Goal: Information Seeking & Learning: Check status

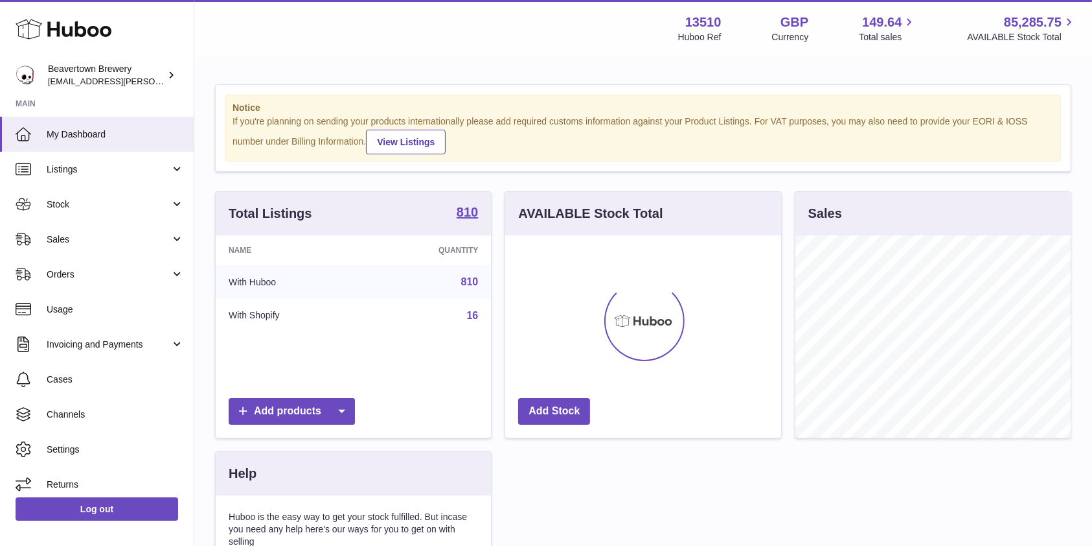
scroll to position [202, 275]
click at [119, 253] on link "Sales" at bounding box center [97, 239] width 194 height 35
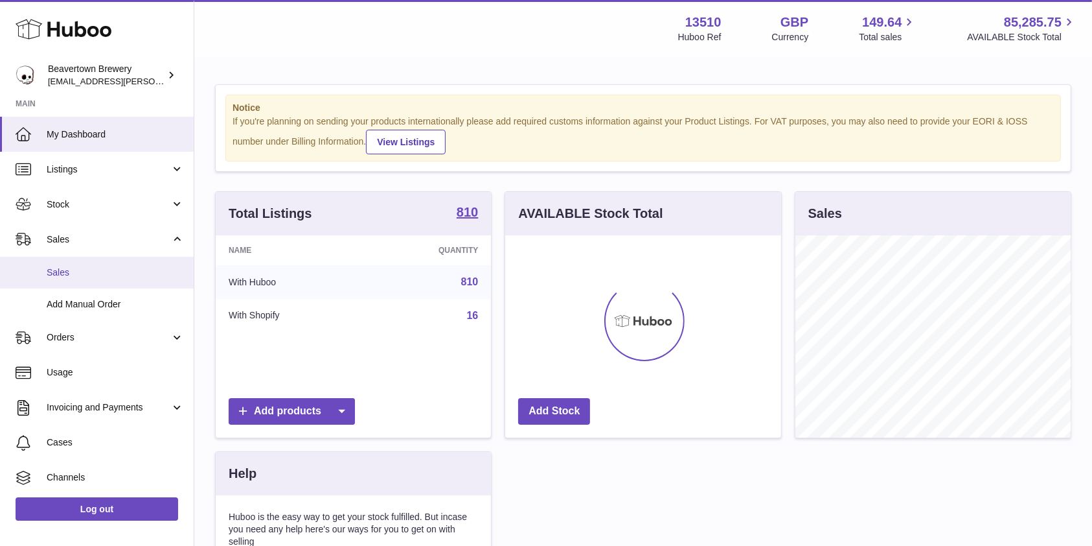
click at [98, 271] on span "Sales" at bounding box center [115, 272] width 137 height 12
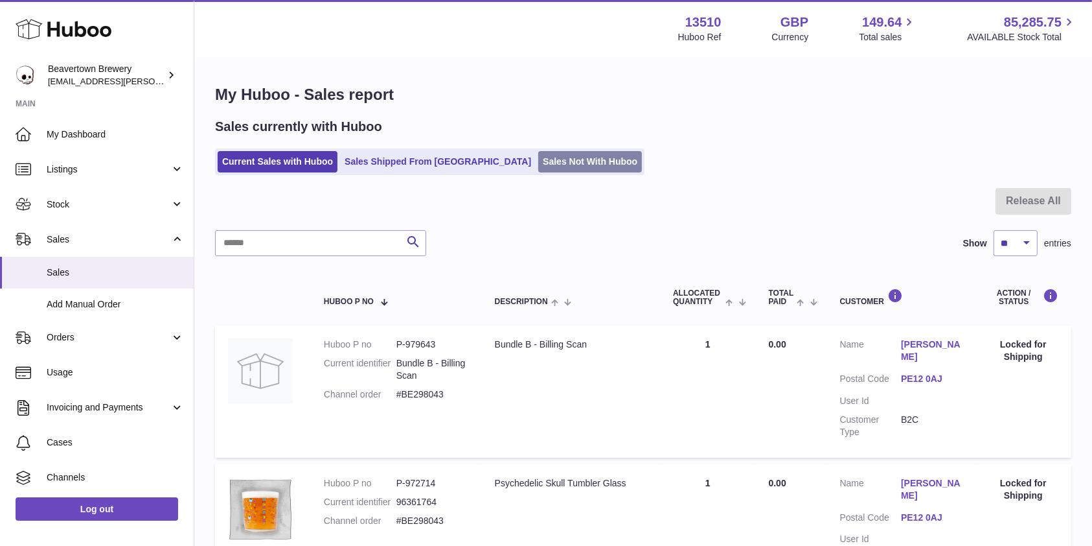
click at [538, 157] on link "Sales Not With Huboo" at bounding box center [590, 161] width 104 height 21
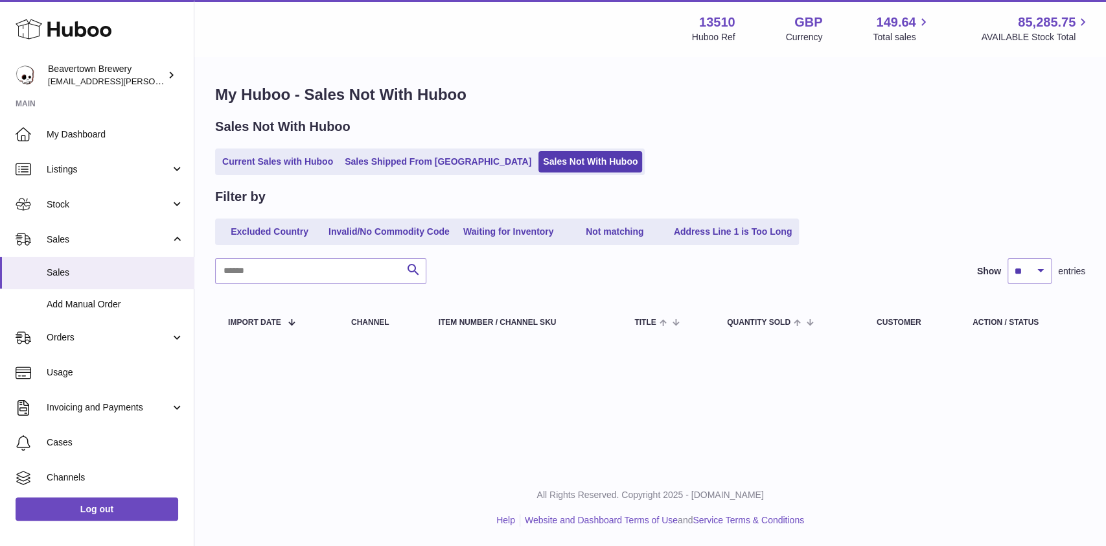
click at [427, 143] on div "Sales Not With Huboo Current Sales with Huboo Sales Shipped From Huboo Sales No…" at bounding box center [650, 146] width 870 height 57
click at [425, 150] on ul "Current Sales with Huboo Sales Shipped From Huboo Sales Not With Huboo" at bounding box center [430, 161] width 430 height 27
click at [422, 163] on link "Sales Shipped From Huboo" at bounding box center [438, 161] width 196 height 21
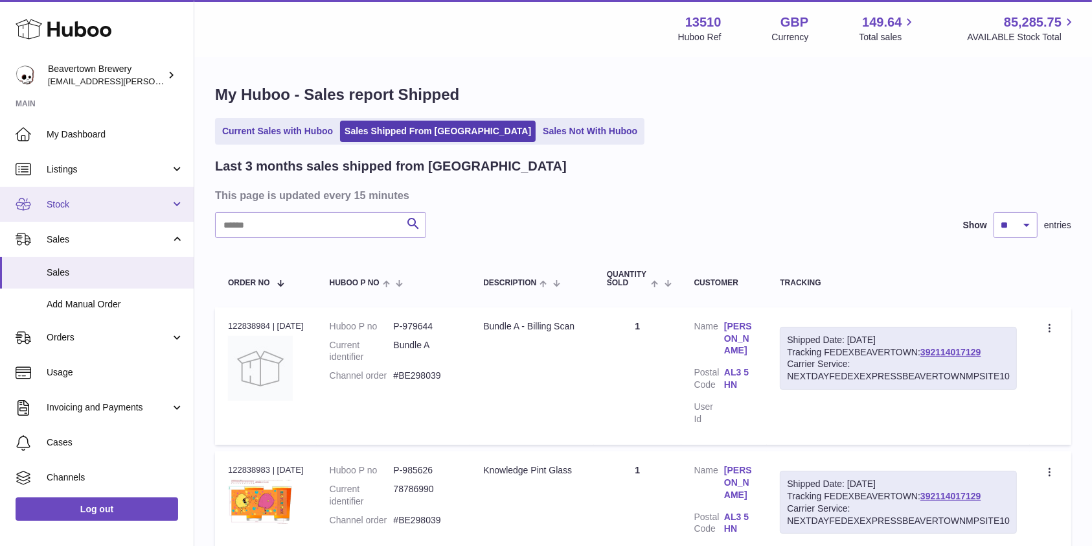
click at [91, 201] on span "Stock" at bounding box center [109, 204] width 124 height 12
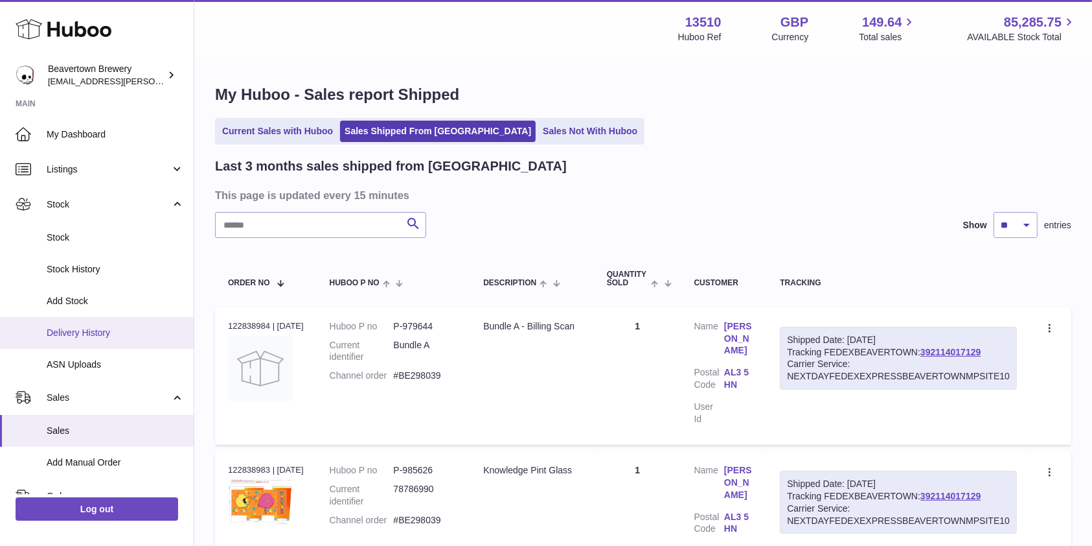
click at [84, 337] on span "Delivery History" at bounding box center [115, 333] width 137 height 12
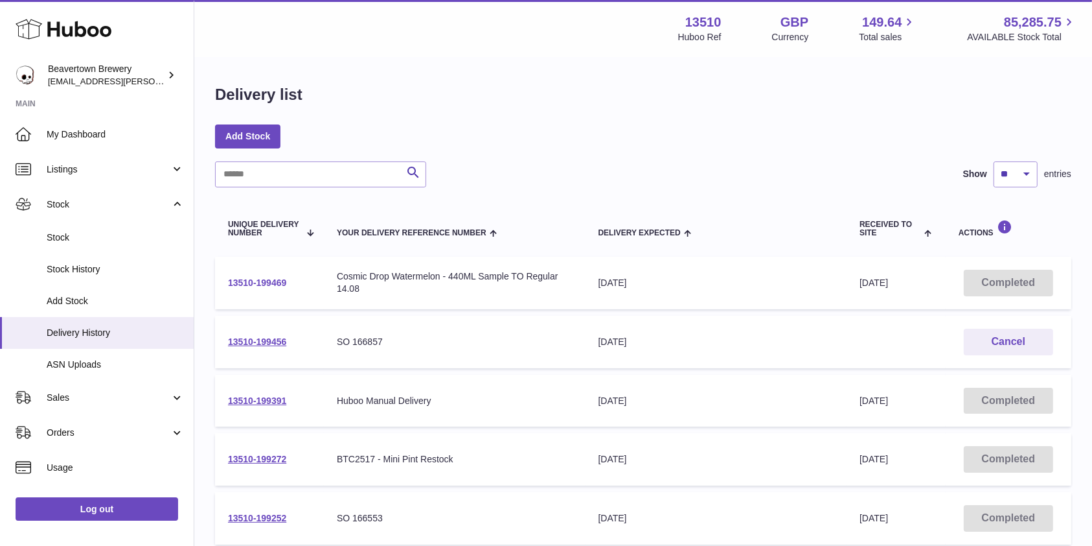
click at [259, 280] on link "13510-199469" at bounding box center [257, 282] width 58 height 10
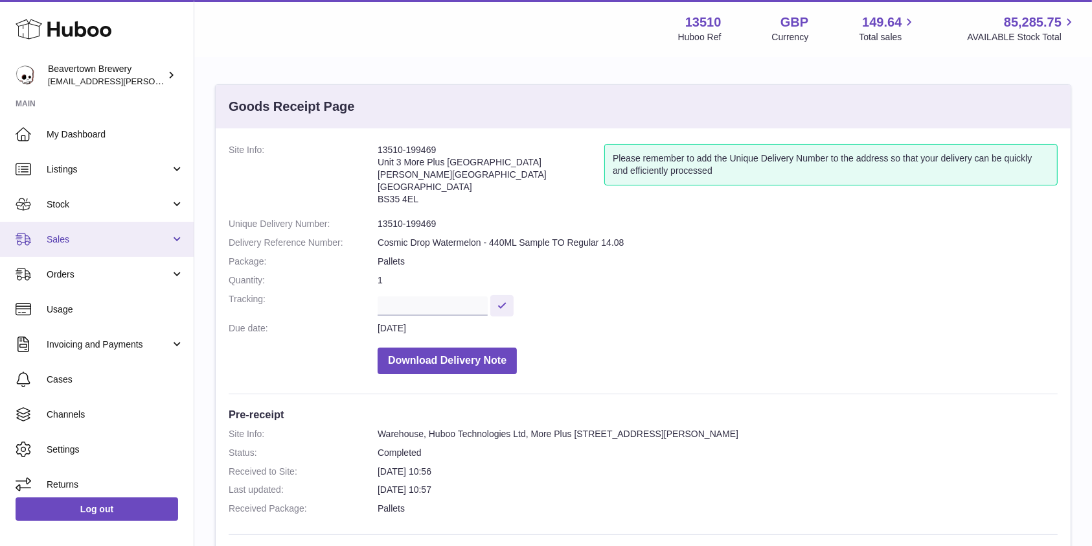
click at [62, 241] on span "Sales" at bounding box center [109, 239] width 124 height 12
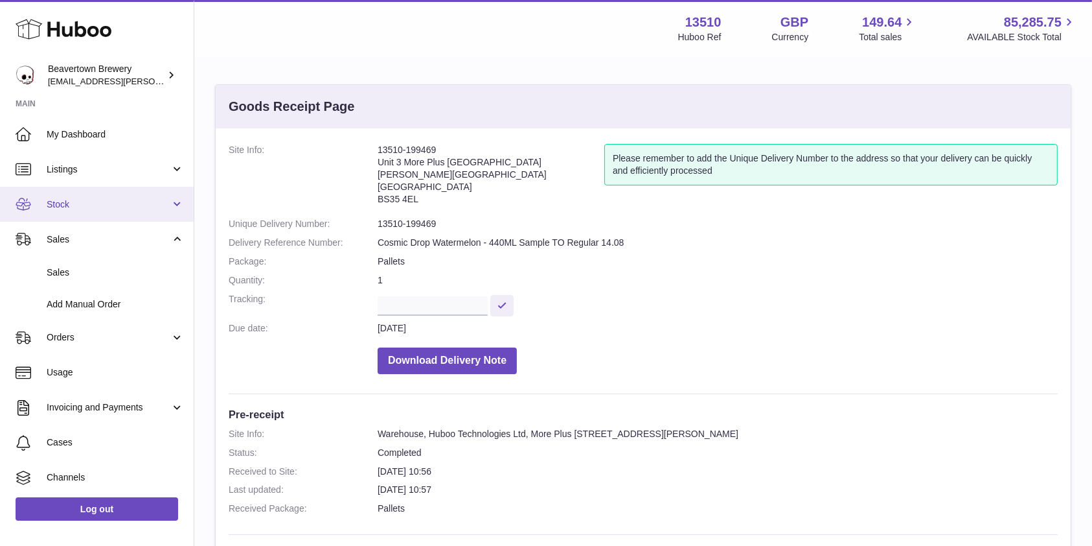
click at [62, 207] on span "Stock" at bounding box center [109, 204] width 124 height 12
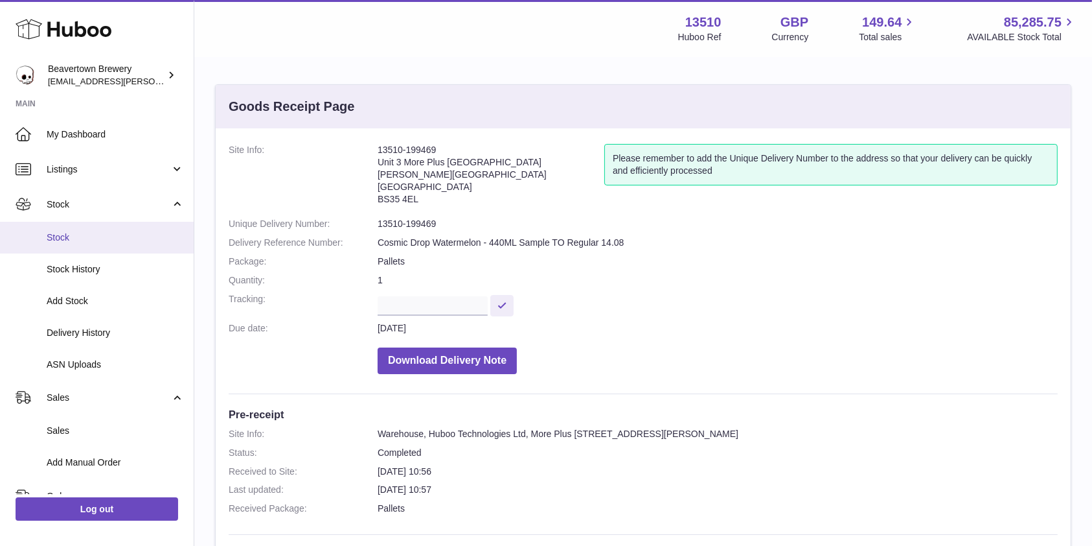
click at [68, 238] on span "Stock" at bounding box center [115, 237] width 137 height 12
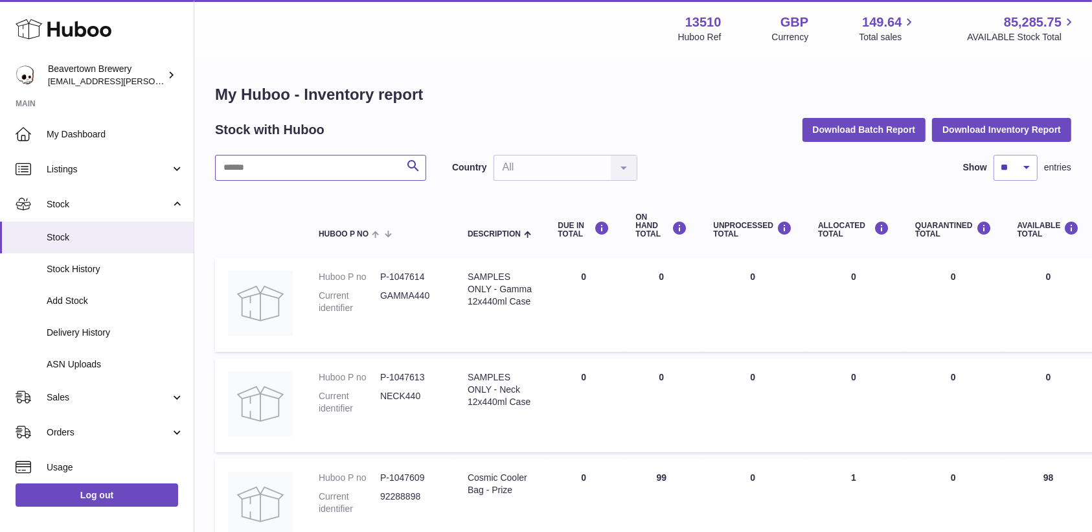
click at [267, 172] on input "text" at bounding box center [320, 168] width 211 height 26
type input "******"
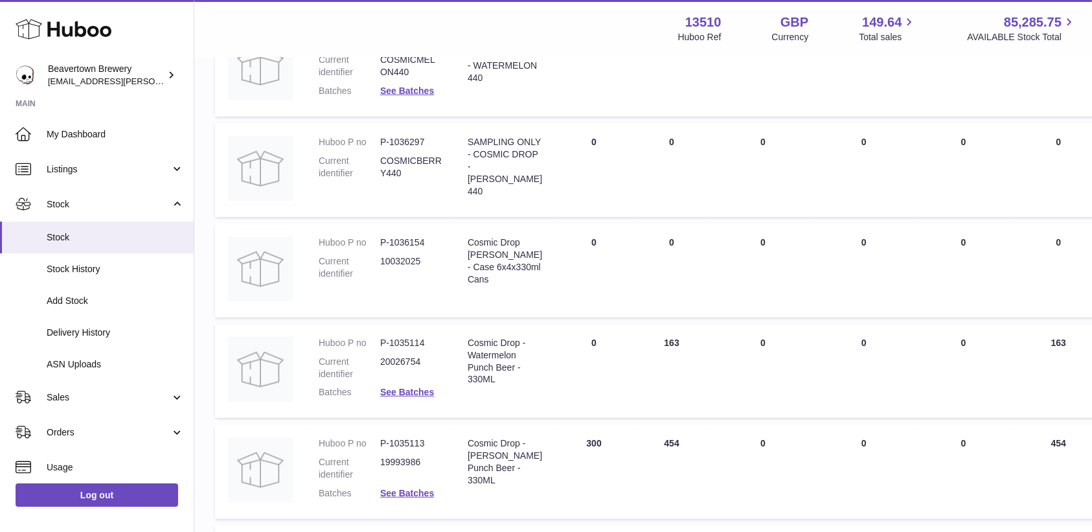
scroll to position [610, 0]
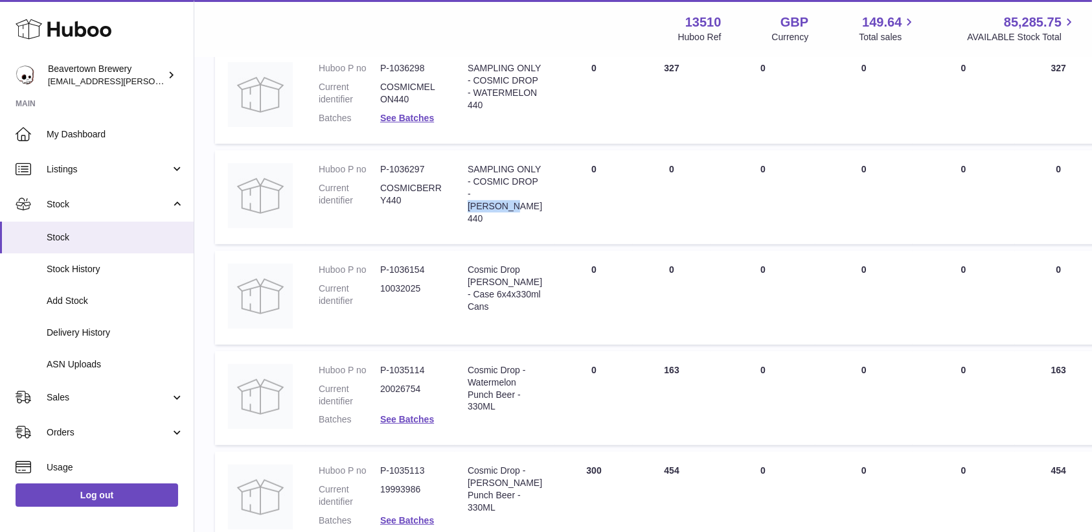
drag, startPoint x: 516, startPoint y: 222, endPoint x: 466, endPoint y: 222, distance: 49.9
click at [466, 222] on td "Description SAMPLING ONLY - COSMIC DROP - [PERSON_NAME] 440" at bounding box center [505, 197] width 100 height 94
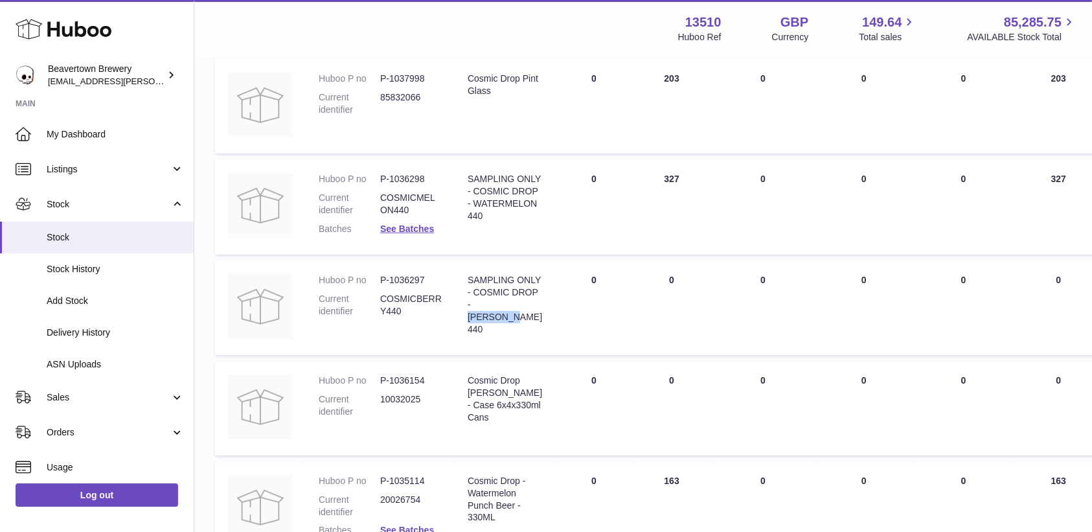
scroll to position [437, 0]
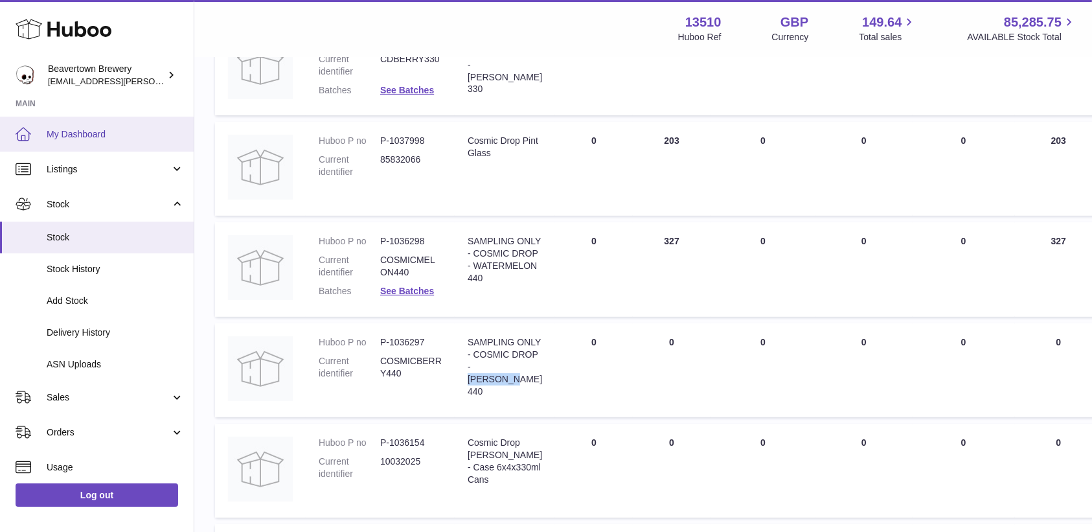
click at [79, 132] on span "My Dashboard" at bounding box center [115, 134] width 137 height 12
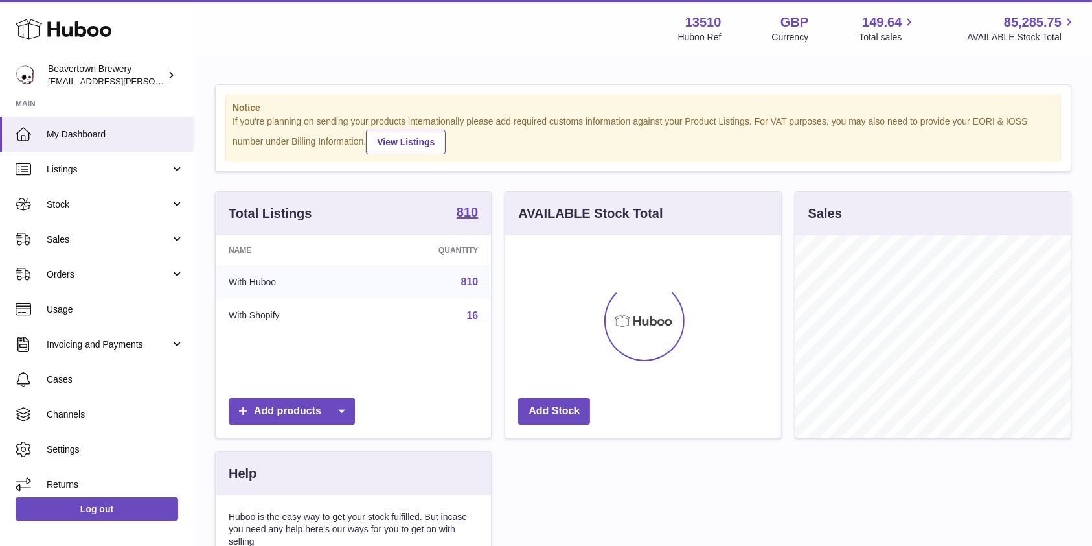
scroll to position [202, 275]
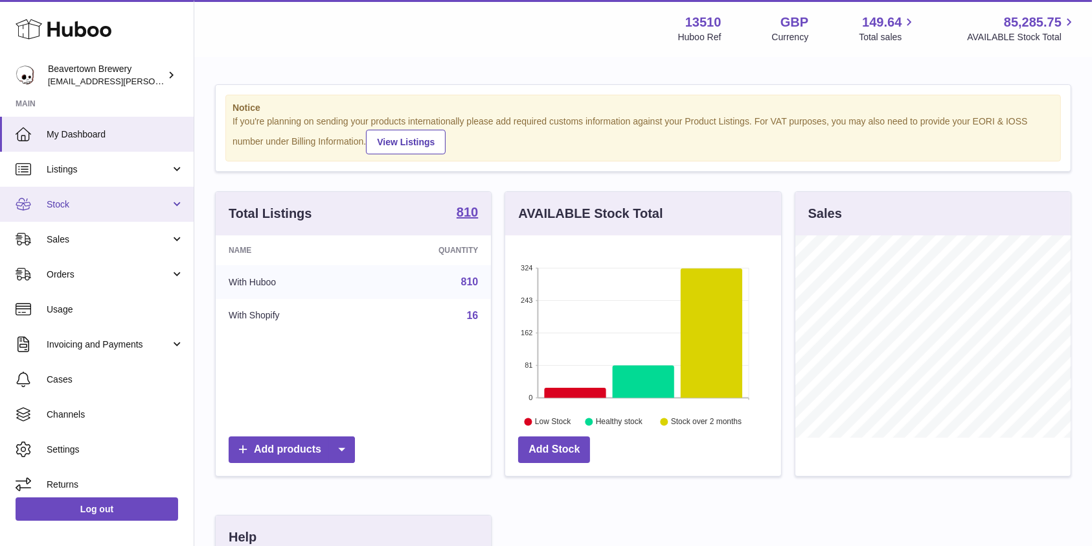
click at [41, 213] on link "Stock" at bounding box center [97, 204] width 194 height 35
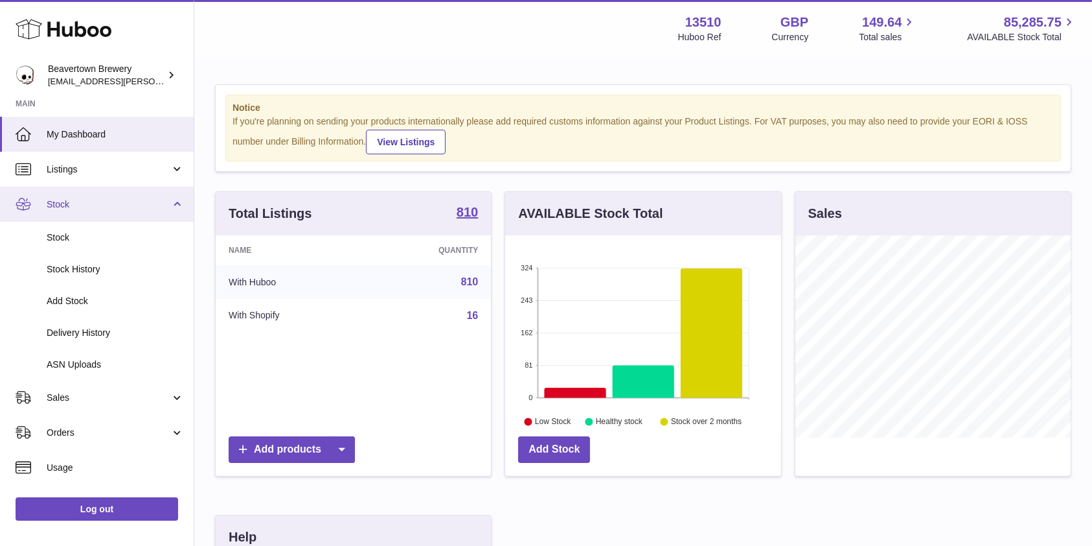
click at [75, 207] on span "Stock" at bounding box center [109, 204] width 124 height 12
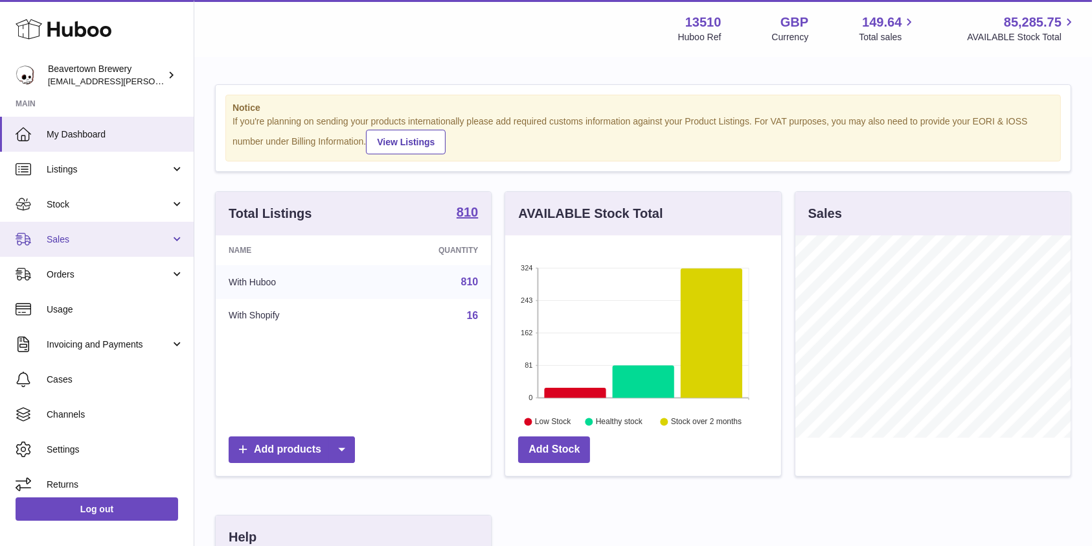
drag, startPoint x: 93, startPoint y: 232, endPoint x: 82, endPoint y: 251, distance: 22.7
click at [93, 233] on span "Sales" at bounding box center [109, 239] width 124 height 12
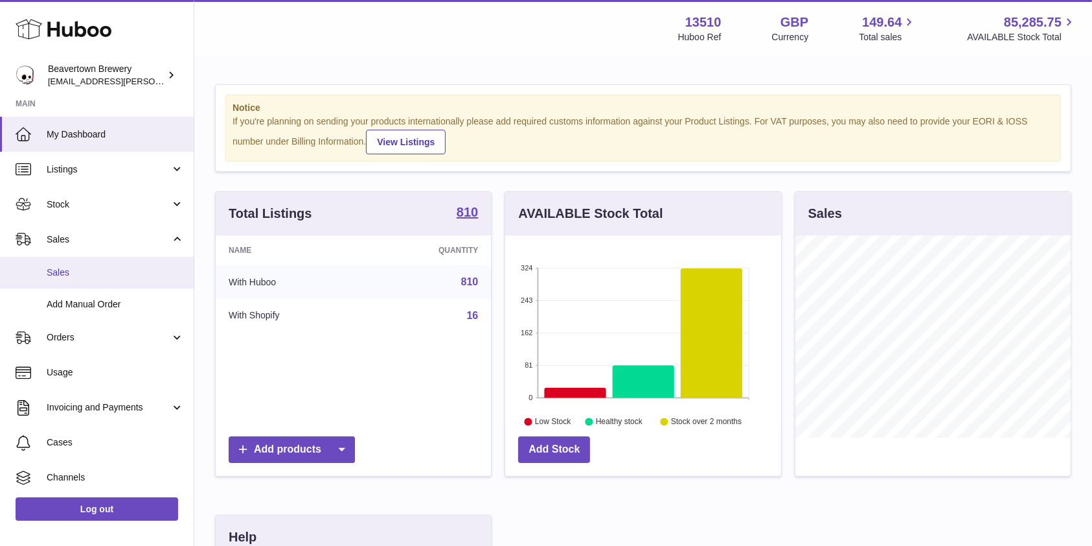
click at [67, 275] on span "Sales" at bounding box center [115, 272] width 137 height 12
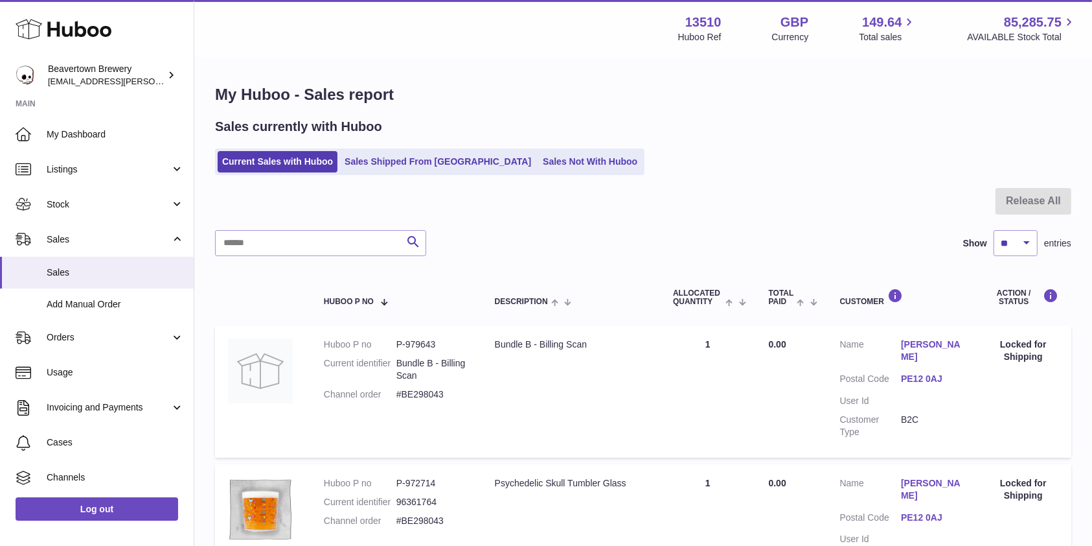
click at [553, 174] on ul "Current Sales with Huboo Sales Shipped From Huboo Sales Not With Huboo" at bounding box center [430, 161] width 430 height 27
click at [551, 163] on link "Sales Not With Huboo" at bounding box center [590, 161] width 104 height 21
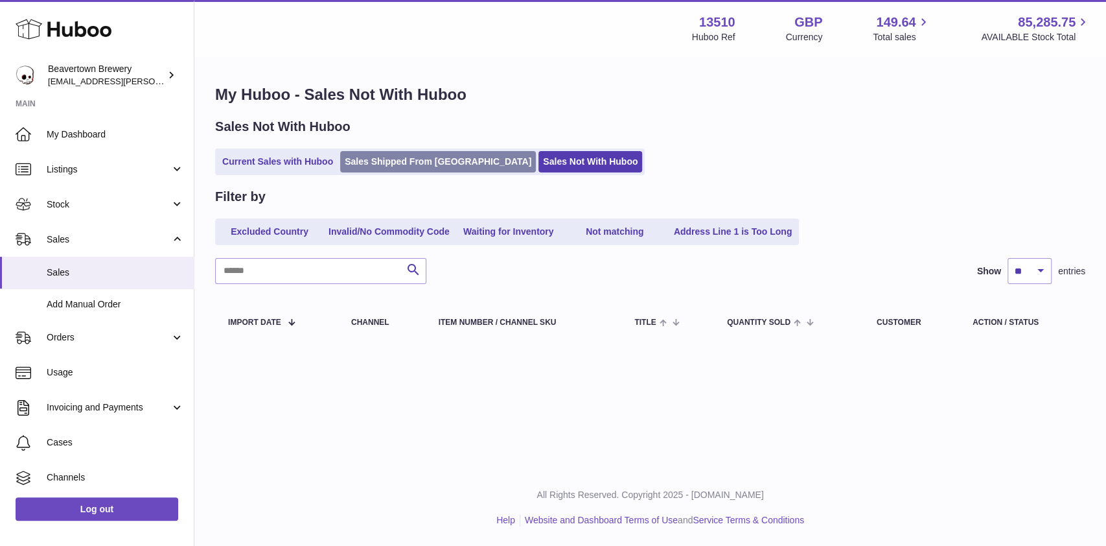
click at [383, 163] on link "Sales Shipped From [GEOGRAPHIC_DATA]" at bounding box center [438, 161] width 196 height 21
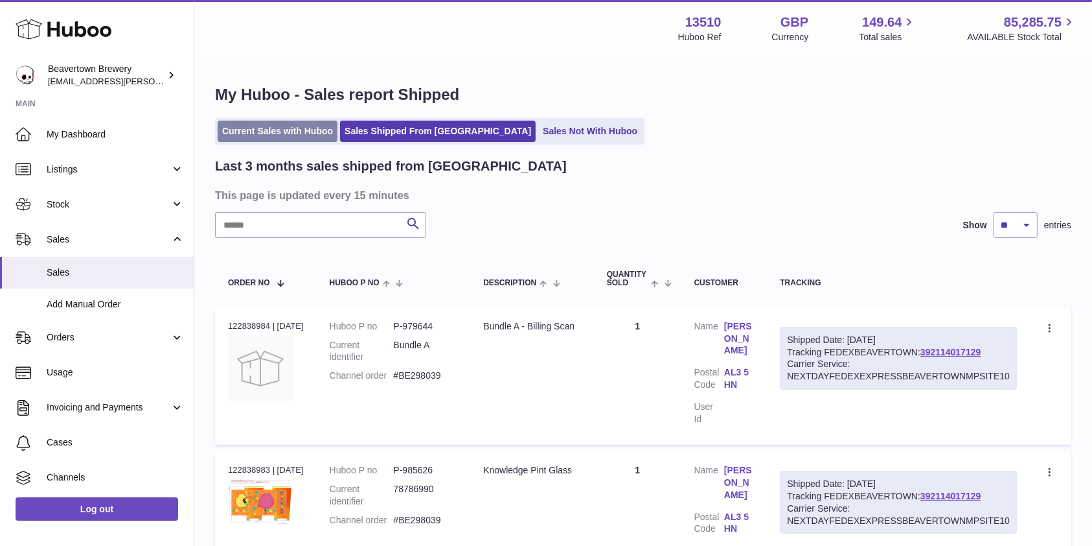
click at [310, 122] on link "Current Sales with Huboo" at bounding box center [278, 131] width 120 height 21
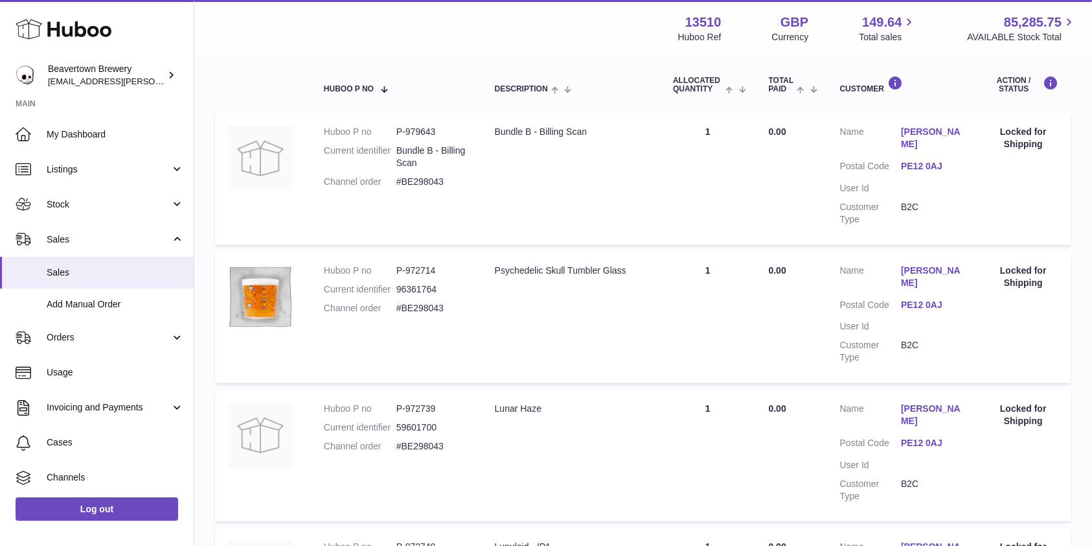
scroll to position [172, 0]
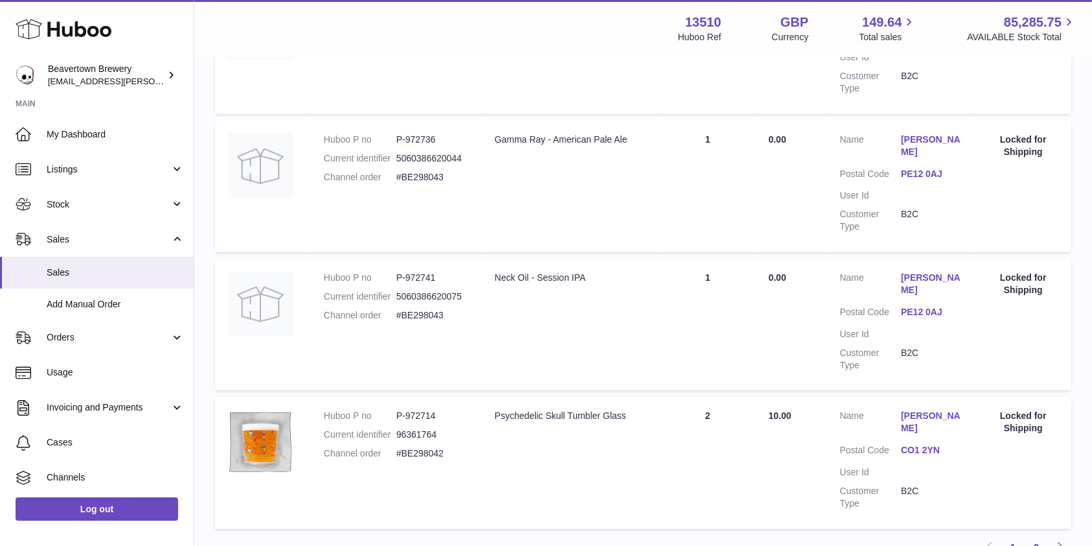
click at [1034, 535] on link "2" at bounding box center [1036, 546] width 23 height 23
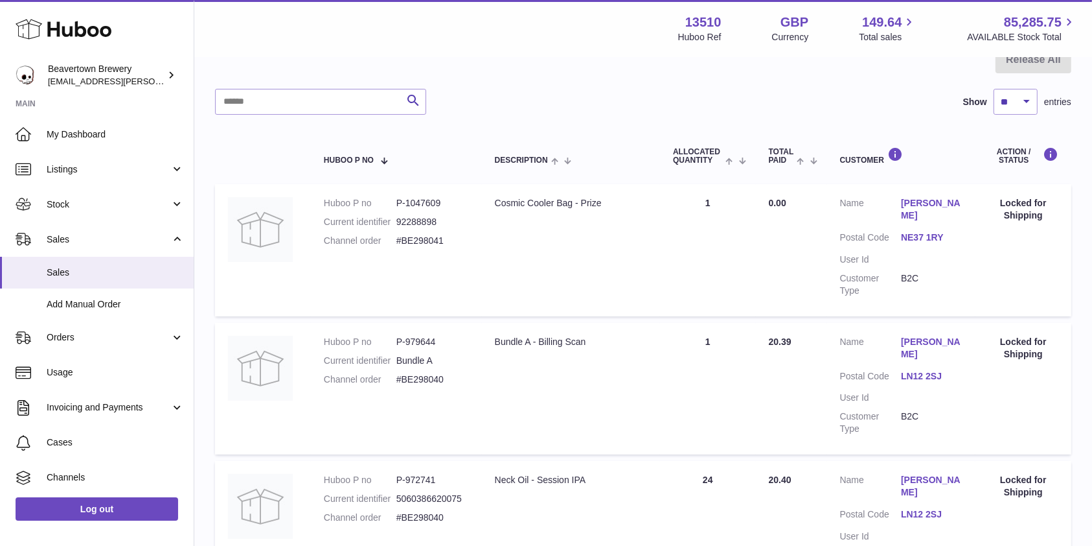
scroll to position [58, 0]
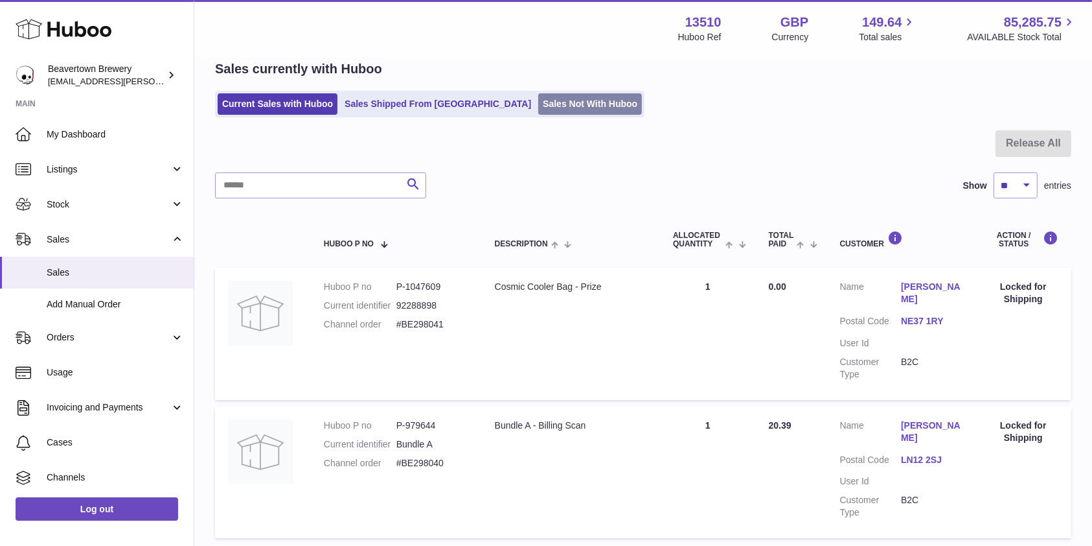
click at [538, 102] on link "Sales Not With Huboo" at bounding box center [590, 103] width 104 height 21
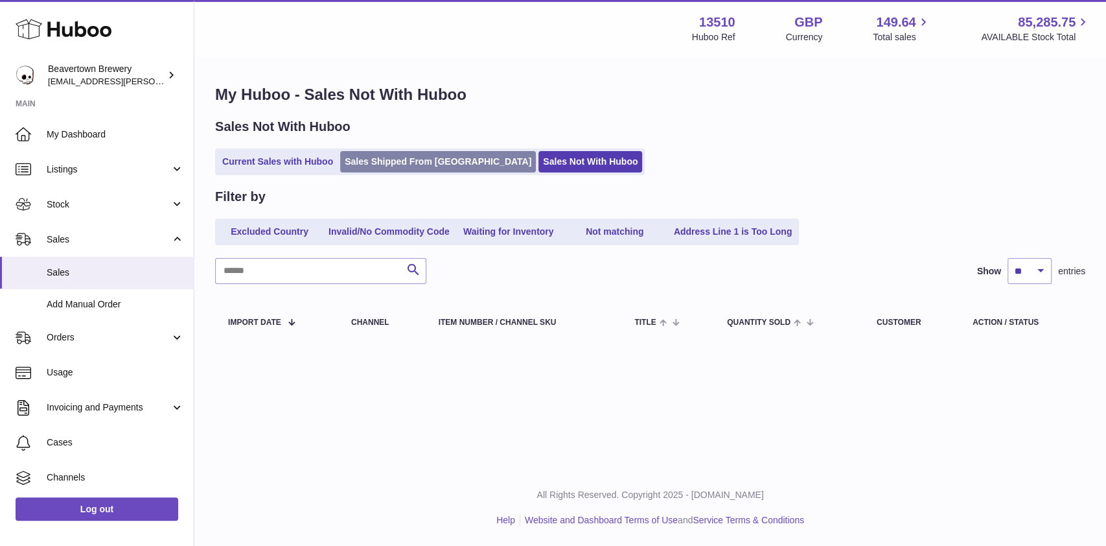
click at [398, 152] on link "Sales Shipped From [GEOGRAPHIC_DATA]" at bounding box center [438, 161] width 196 height 21
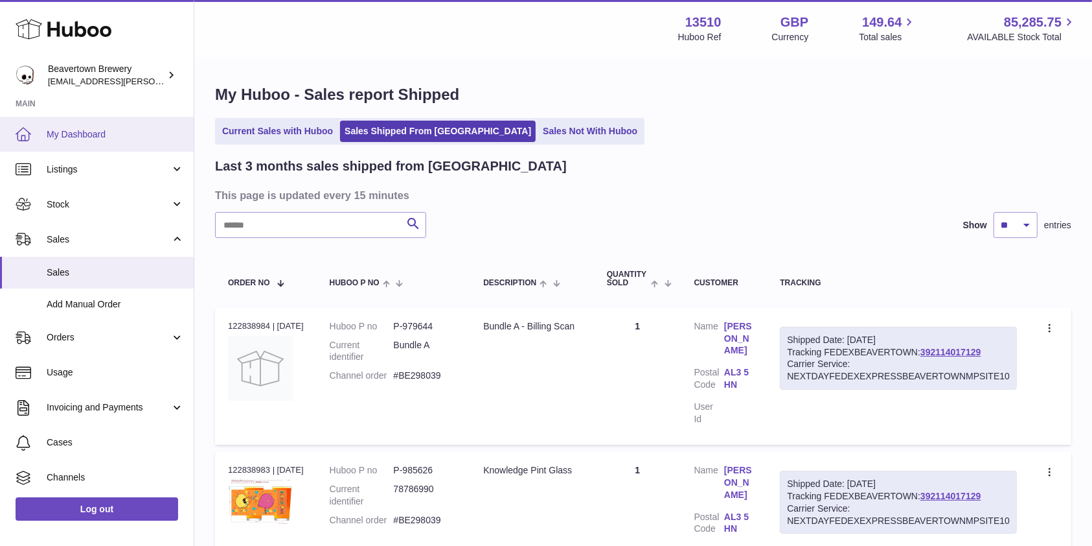
click at [52, 137] on span "My Dashboard" at bounding box center [115, 134] width 137 height 12
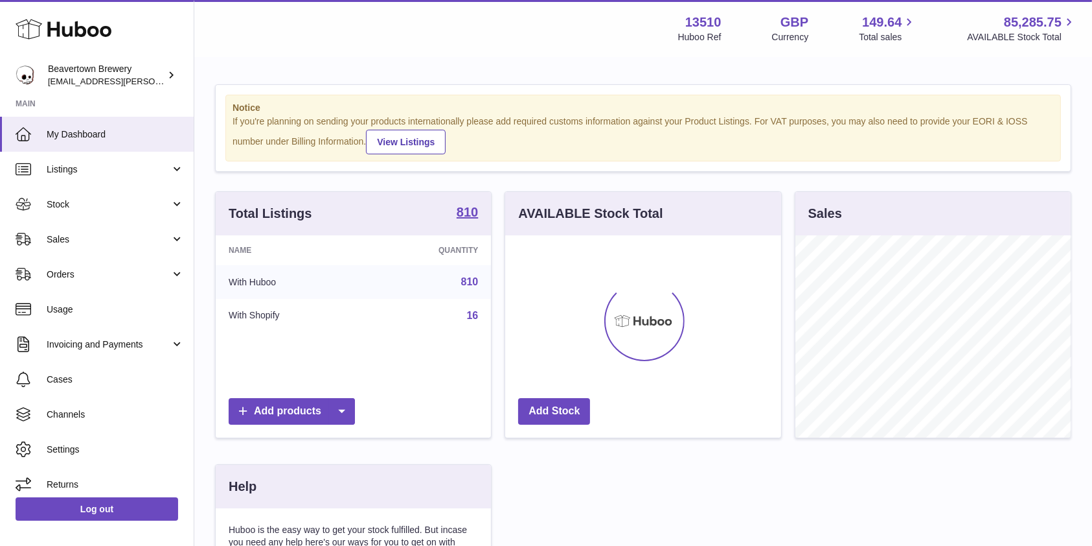
scroll to position [202, 275]
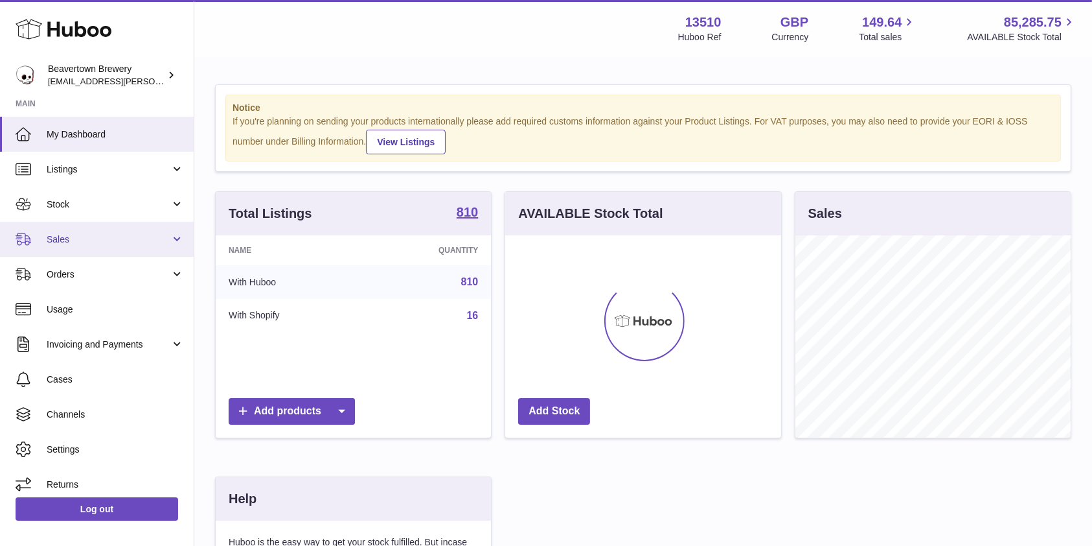
click at [60, 238] on span "Sales" at bounding box center [109, 239] width 124 height 12
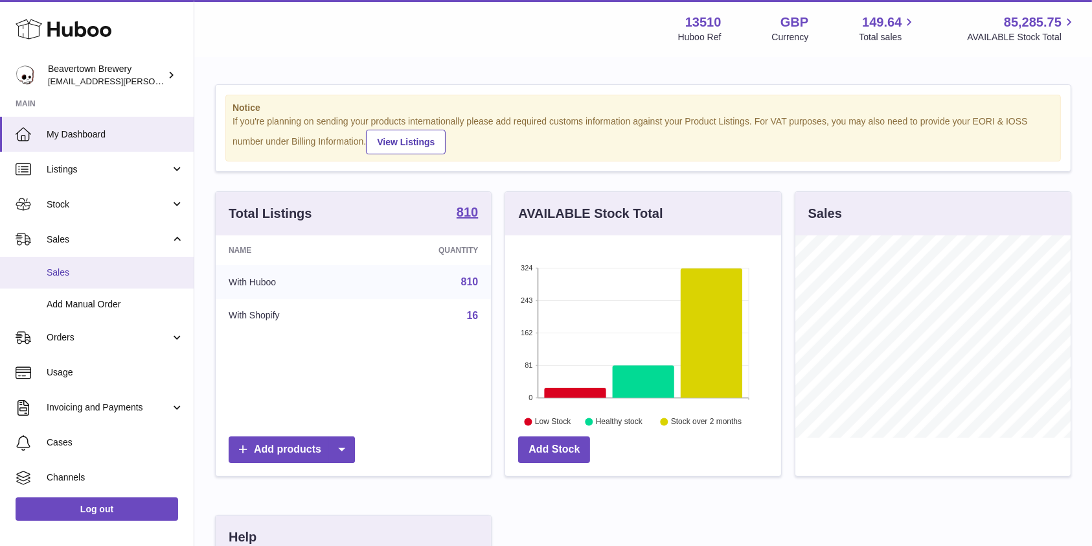
click at [84, 266] on span "Sales" at bounding box center [115, 272] width 137 height 12
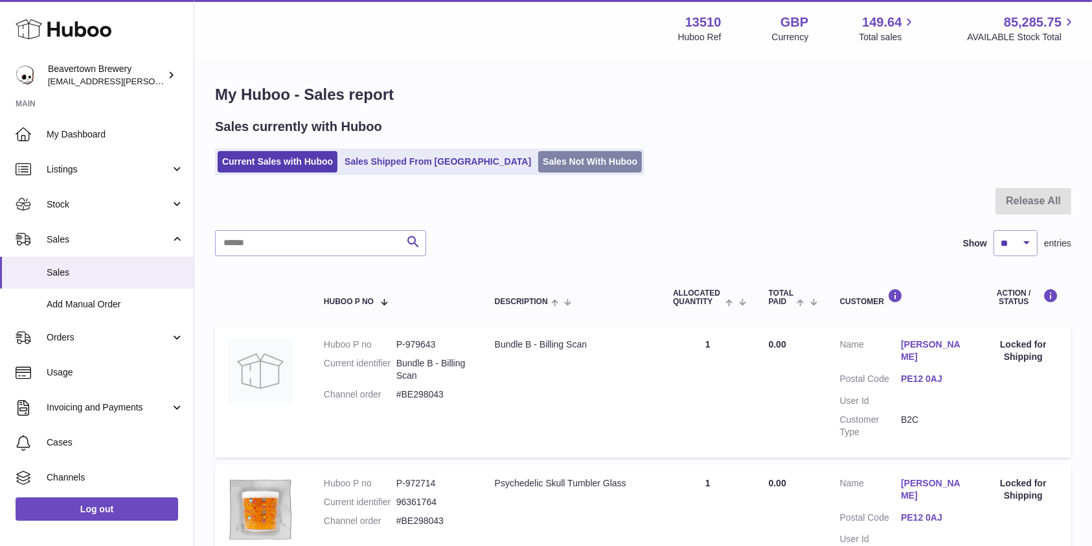
click at [538, 159] on link "Sales Not With Huboo" at bounding box center [590, 161] width 104 height 21
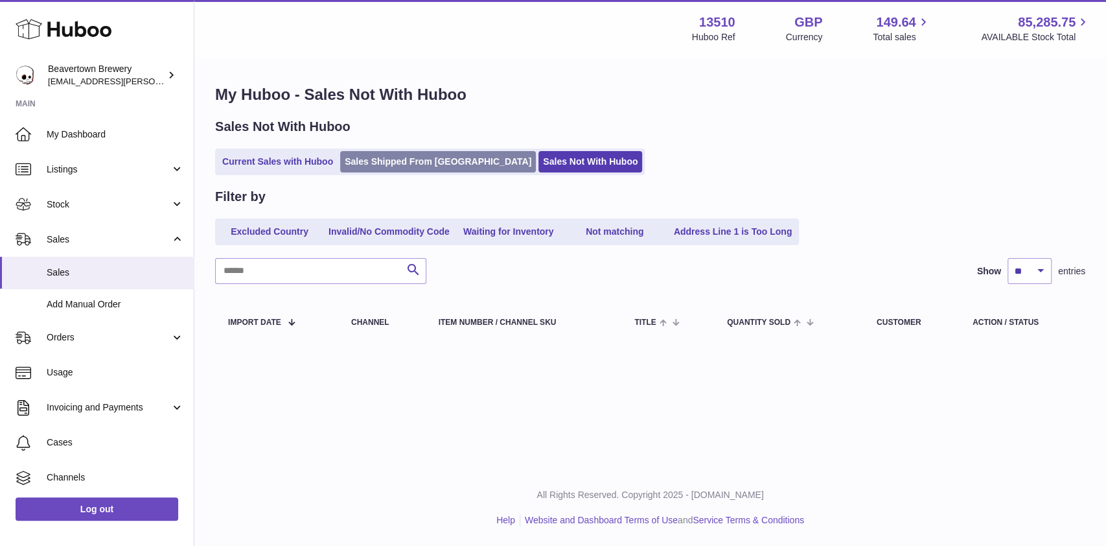
click at [358, 168] on link "Sales Shipped From [GEOGRAPHIC_DATA]" at bounding box center [438, 161] width 196 height 21
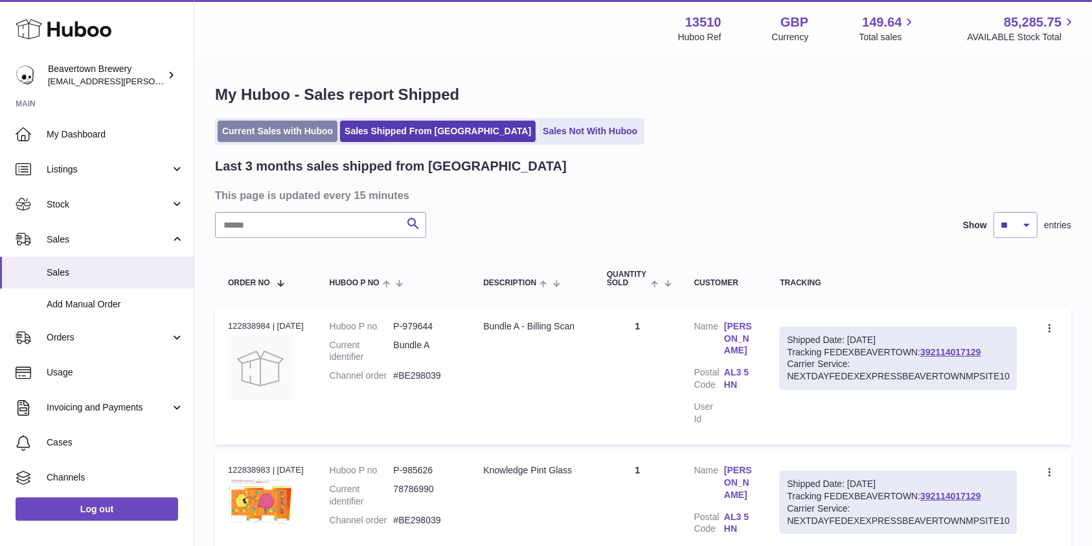
click at [311, 129] on link "Current Sales with Huboo" at bounding box center [278, 131] width 120 height 21
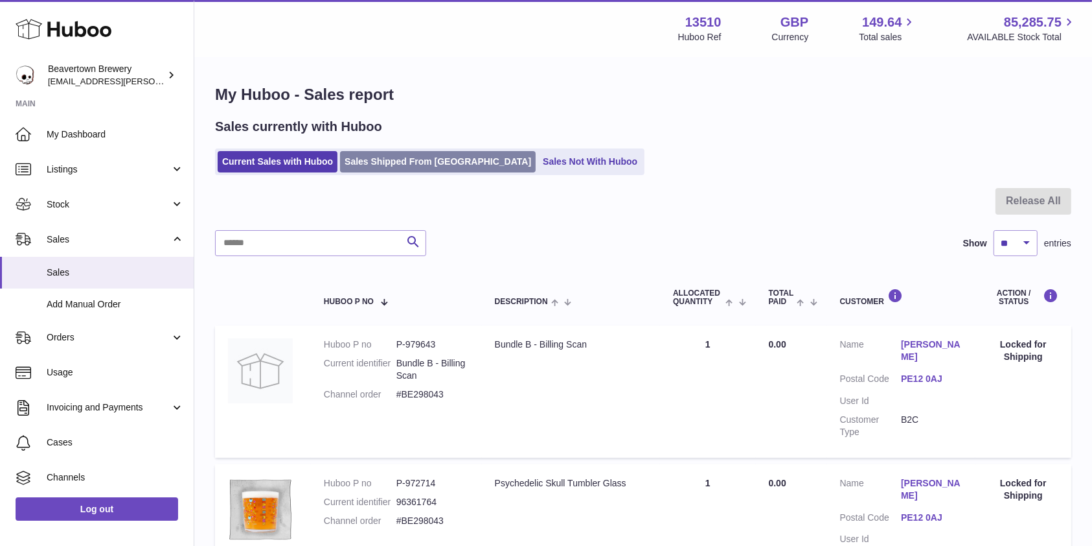
click at [402, 163] on link "Sales Shipped From [GEOGRAPHIC_DATA]" at bounding box center [438, 161] width 196 height 21
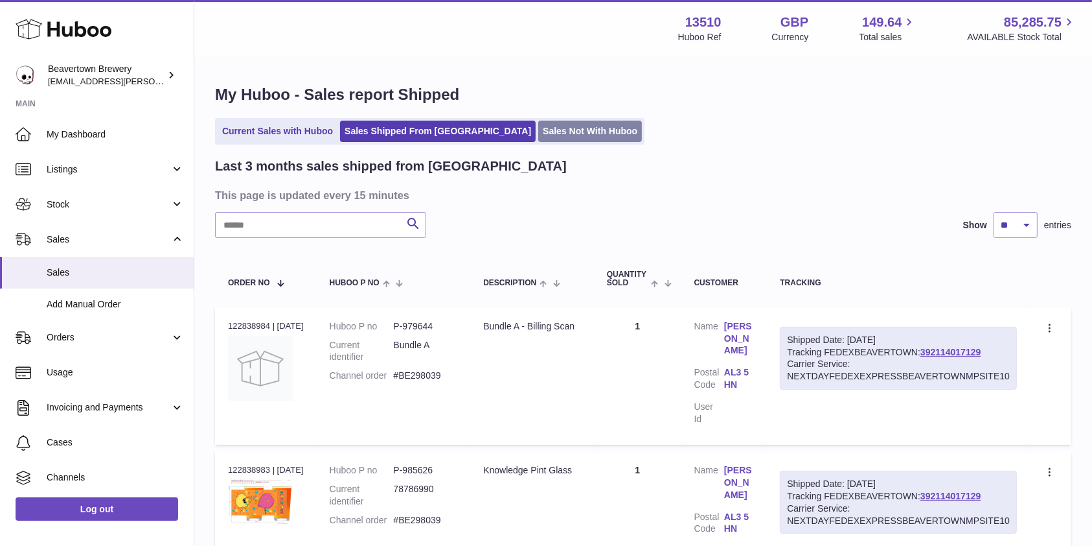
click at [538, 136] on link "Sales Not With Huboo" at bounding box center [590, 131] width 104 height 21
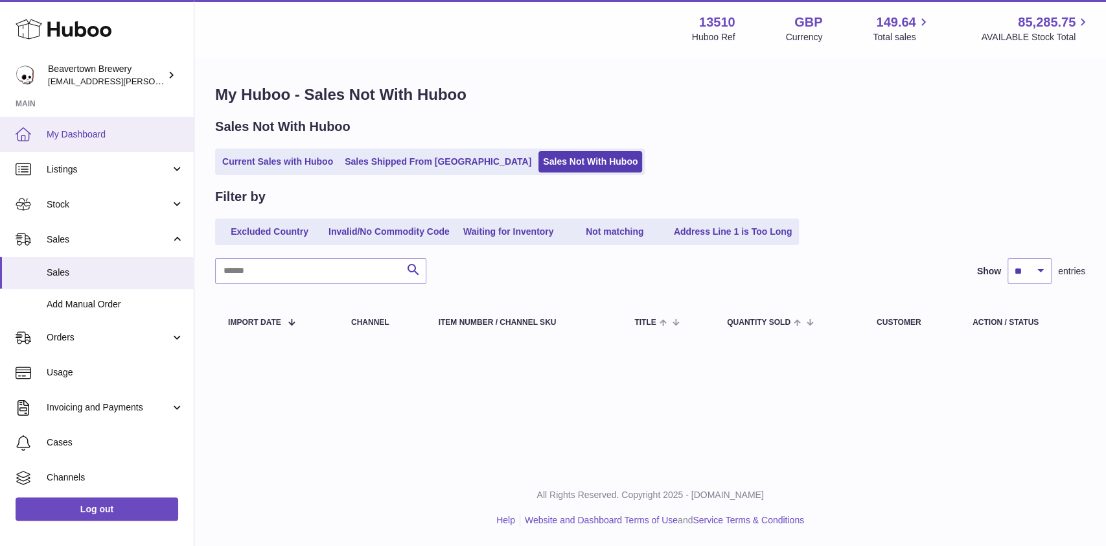
click at [124, 133] on span "My Dashboard" at bounding box center [115, 134] width 137 height 12
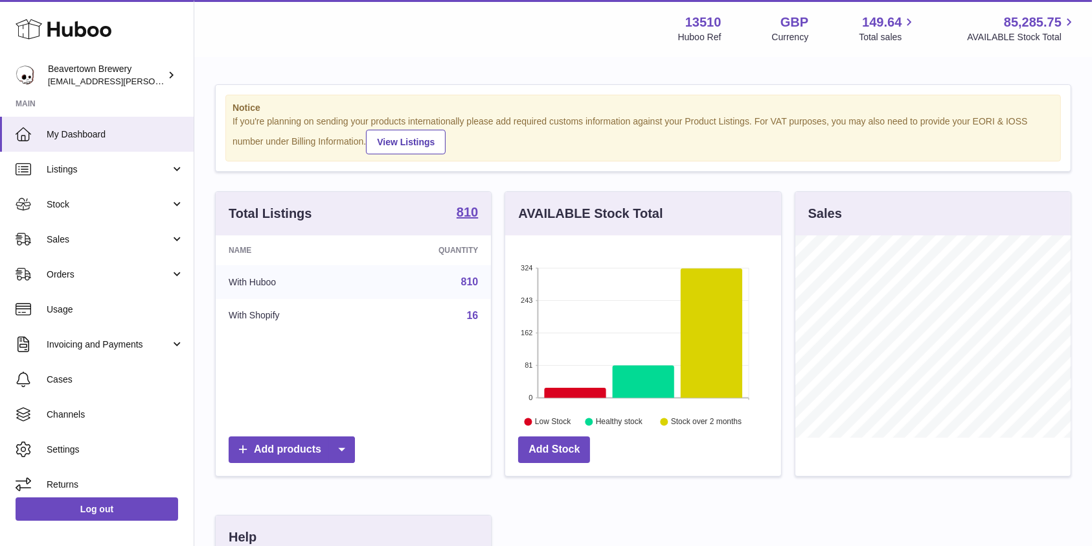
scroll to position [202, 275]
click at [93, 236] on span "Sales" at bounding box center [109, 239] width 124 height 12
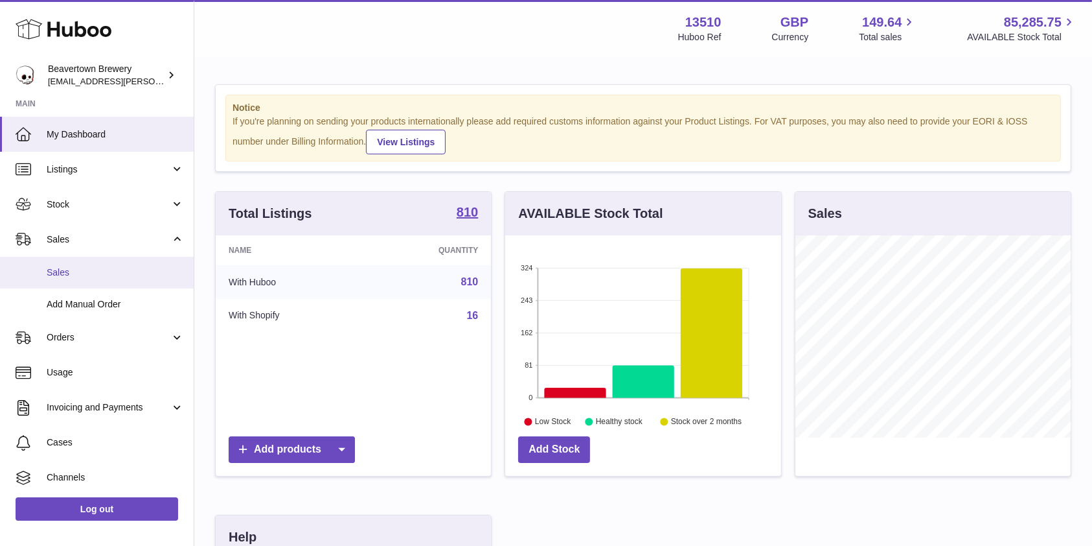
click at [96, 266] on span "Sales" at bounding box center [115, 272] width 137 height 12
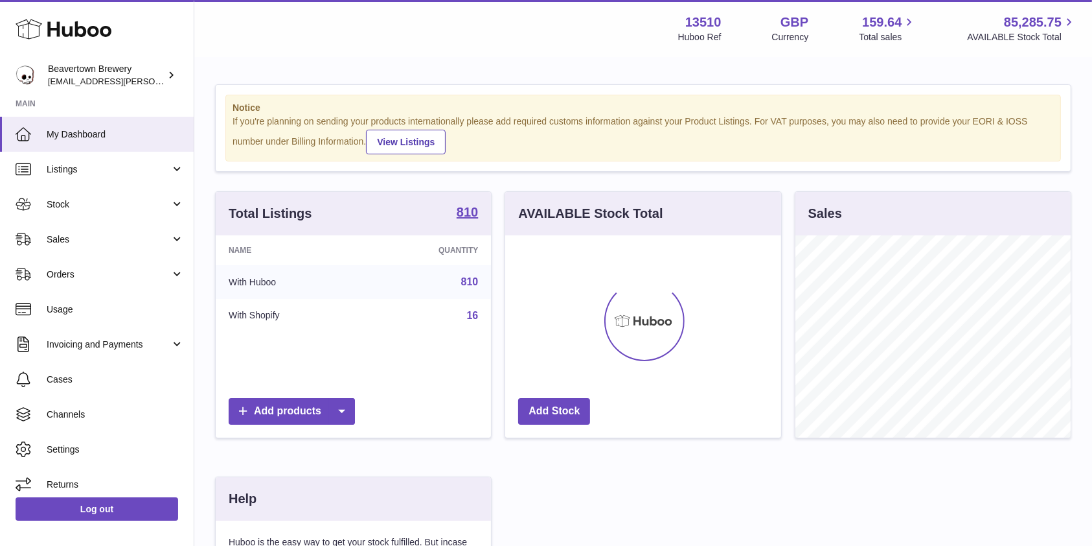
scroll to position [202, 275]
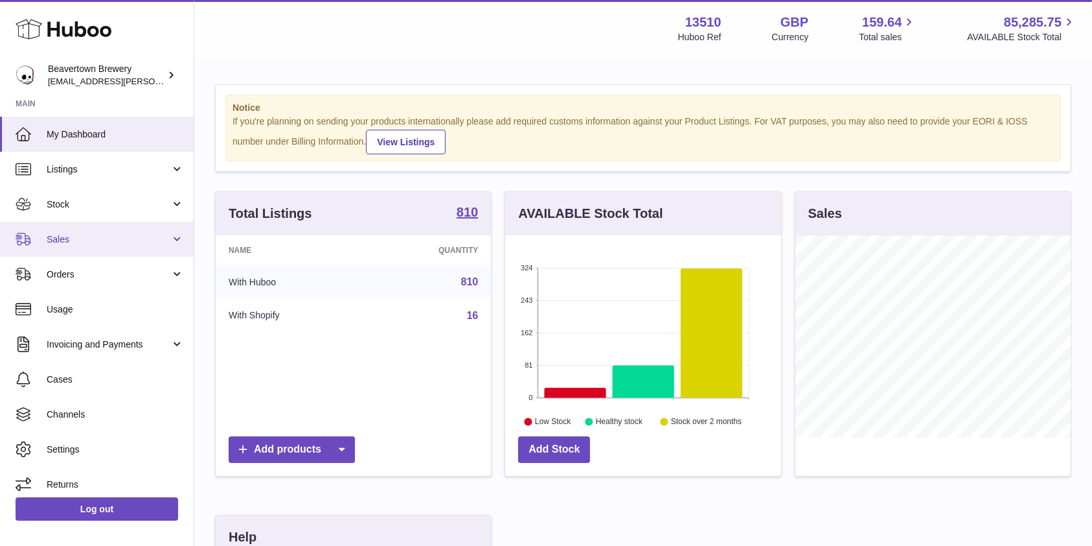
click at [117, 244] on span "Sales" at bounding box center [109, 239] width 124 height 12
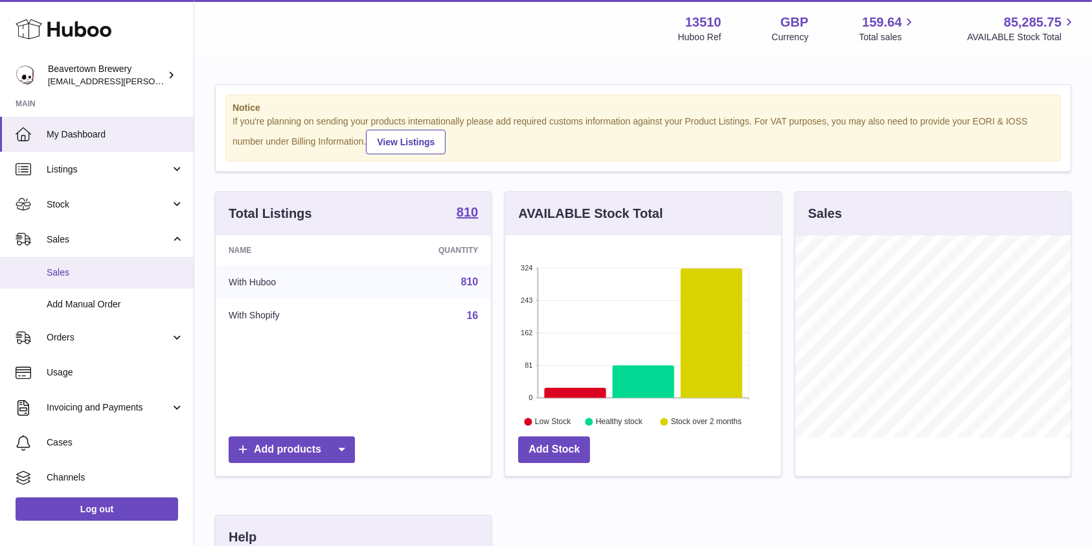
click at [106, 264] on link "Sales" at bounding box center [97, 273] width 194 height 32
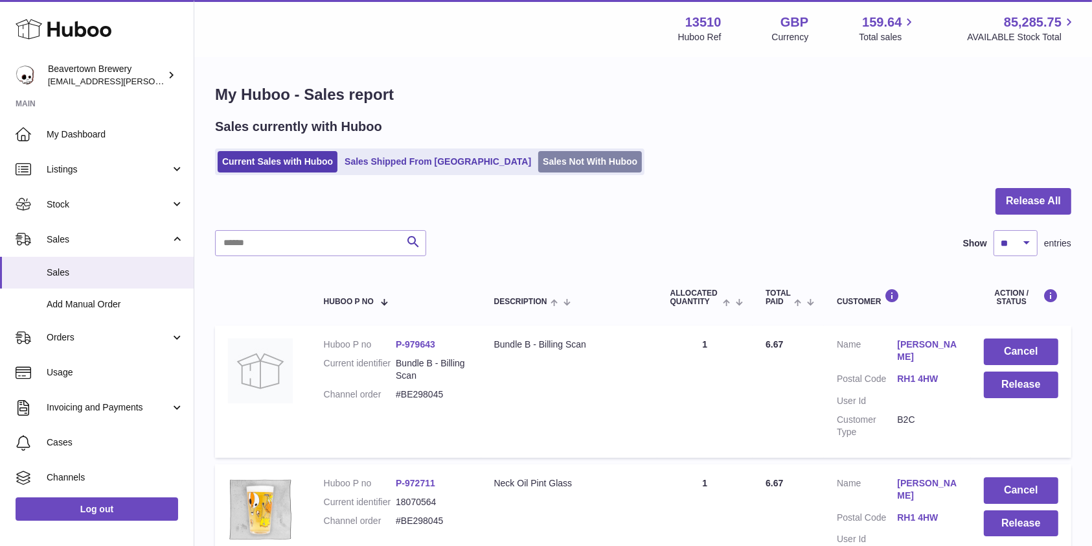
click at [538, 161] on link "Sales Not With Huboo" at bounding box center [590, 161] width 104 height 21
